Goal: Information Seeking & Learning: Learn about a topic

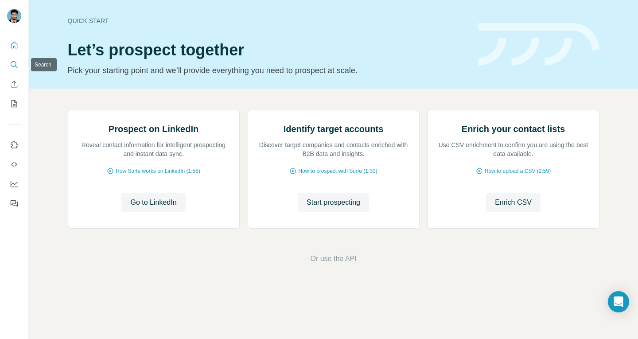
click at [13, 57] on button "Search" at bounding box center [14, 65] width 14 height 16
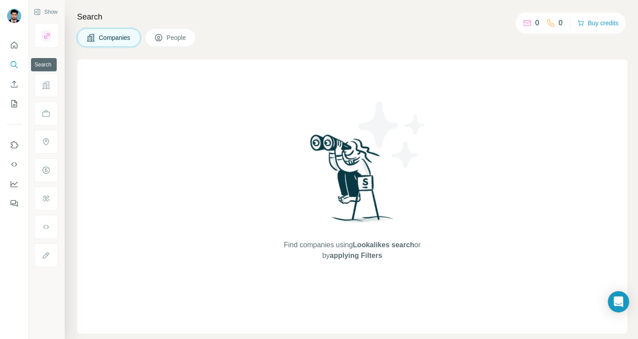
click at [14, 60] on button "Search" at bounding box center [14, 65] width 14 height 16
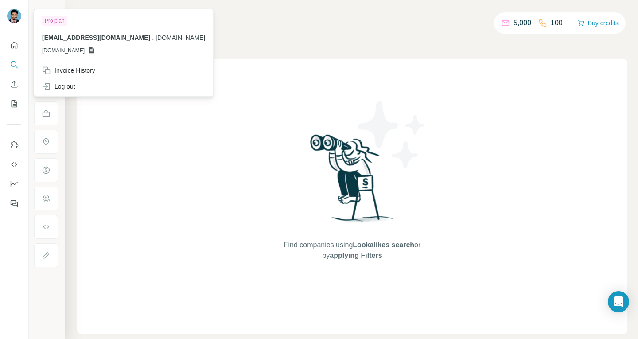
click at [12, 19] on img at bounding box center [14, 16] width 14 height 14
click at [132, 198] on div "Find companies using Lookalikes search or by applying Filters" at bounding box center [352, 196] width 550 height 274
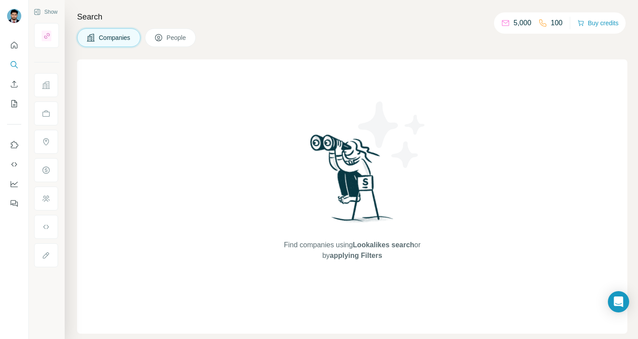
click at [151, 41] on button "People" at bounding box center [170, 37] width 51 height 19
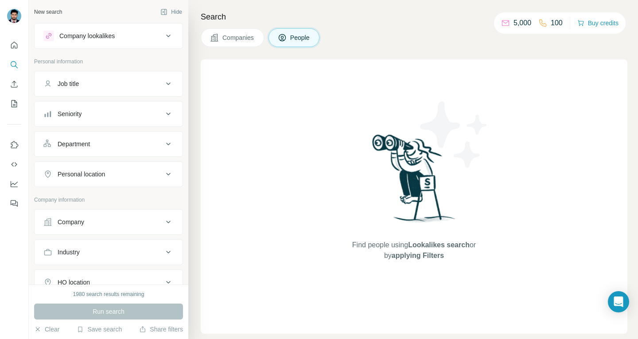
click at [132, 81] on div "Job title" at bounding box center [103, 83] width 120 height 9
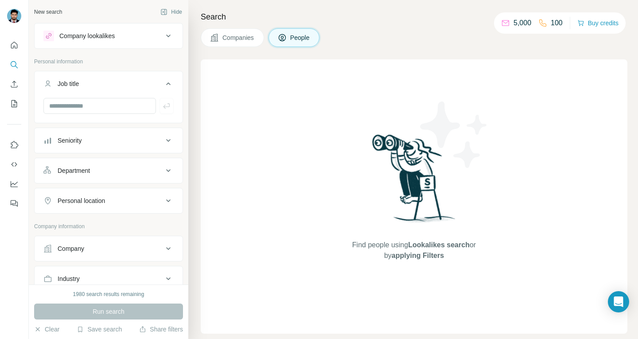
click at [130, 83] on div "Job title" at bounding box center [103, 83] width 120 height 9
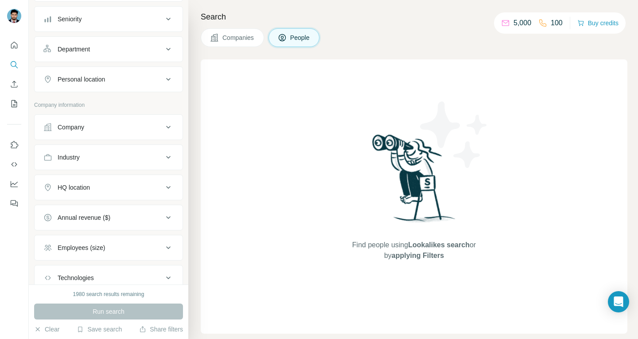
scroll to position [156, 0]
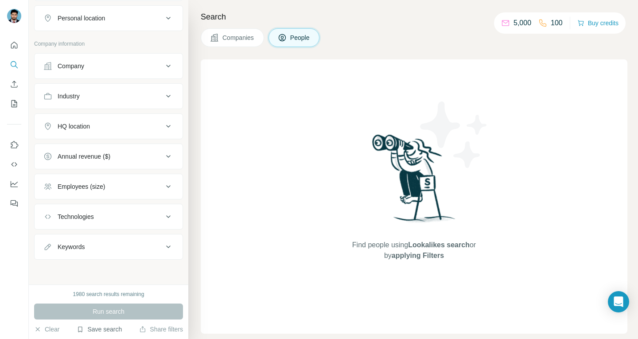
click at [103, 326] on button "Save search" at bounding box center [99, 329] width 45 height 9
click at [110, 310] on div "View my saved searches" at bounding box center [124, 314] width 93 height 18
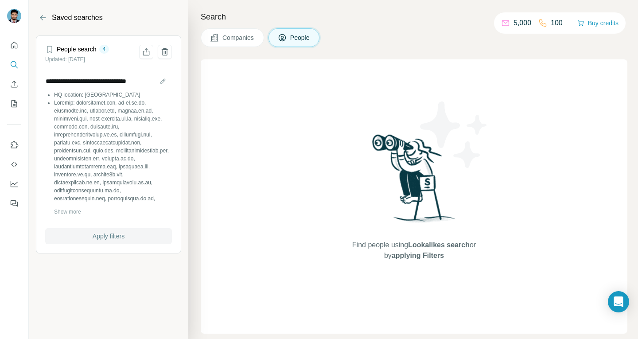
click at [117, 233] on span "Apply filters" at bounding box center [109, 236] width 32 height 9
